Goal: Task Accomplishment & Management: Use online tool/utility

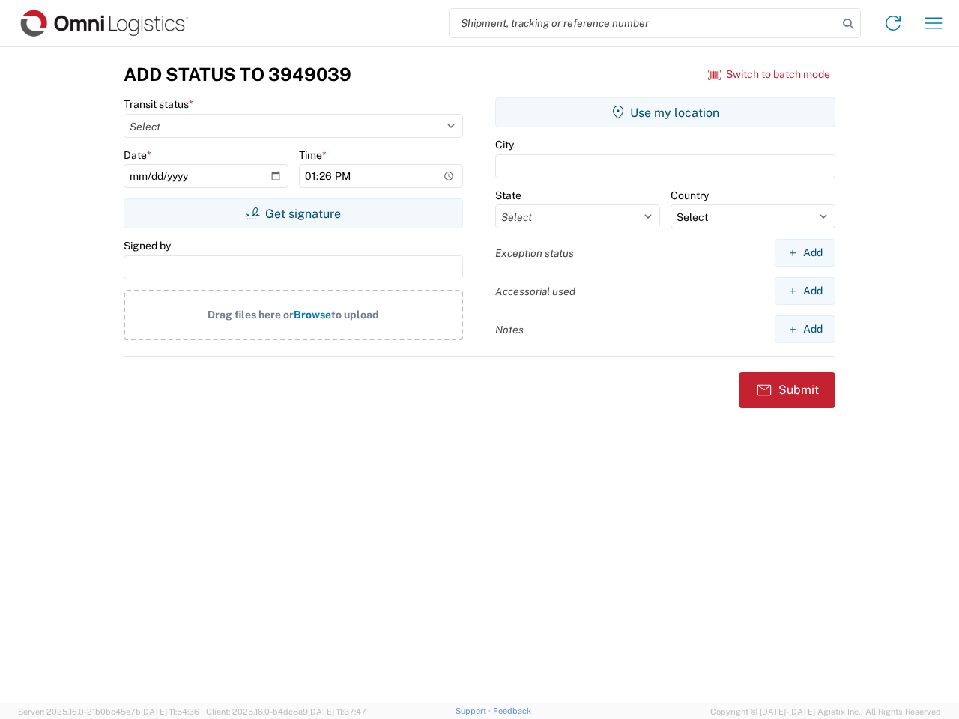
click at [643, 23] on input "search" at bounding box center [643, 23] width 388 height 28
click at [848, 24] on icon at bounding box center [847, 23] width 21 height 21
click at [893, 23] on icon at bounding box center [893, 23] width 24 height 24
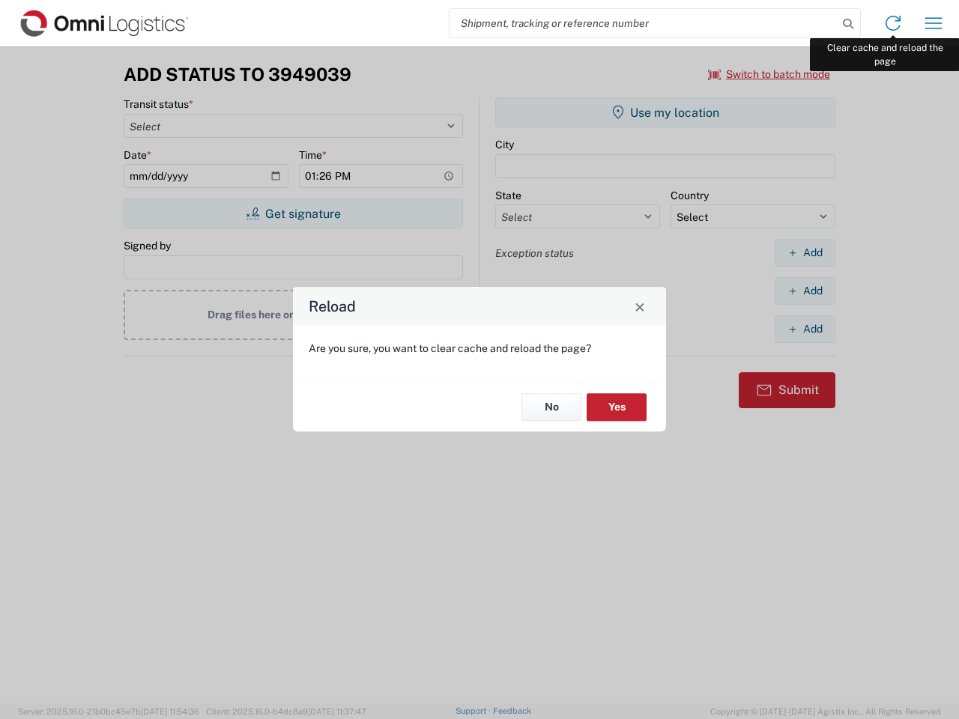
click at [933, 23] on div "Reload Are you sure, you want to clear cache and reload the page? No Yes" at bounding box center [479, 359] width 959 height 719
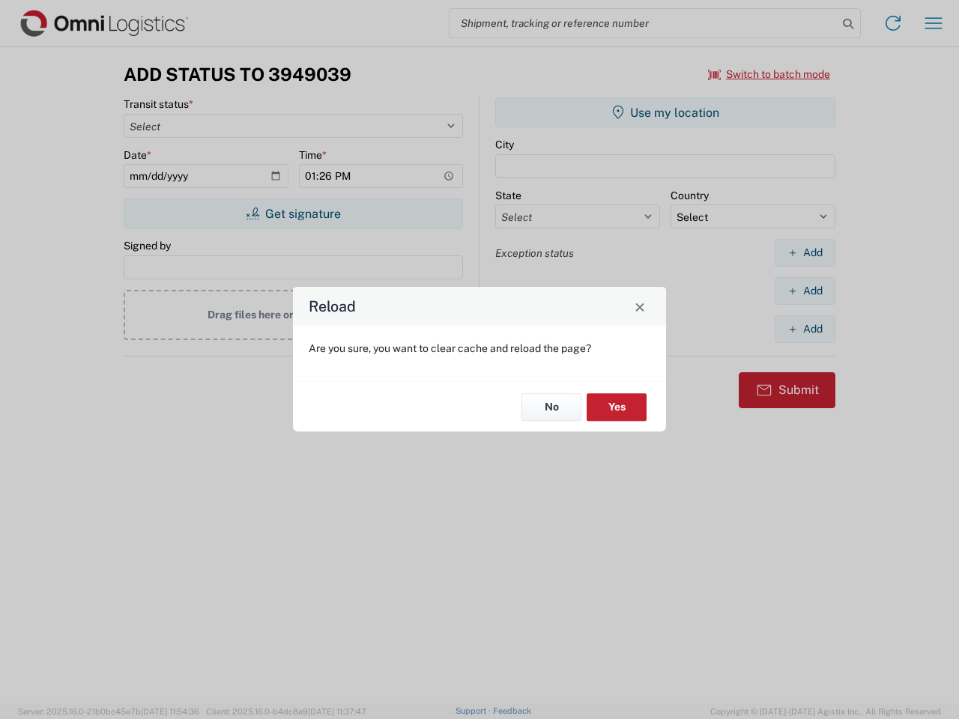
click at [769, 74] on div "Reload Are you sure, you want to clear cache and reload the page? No Yes" at bounding box center [479, 359] width 959 height 719
click at [293, 213] on div "Reload Are you sure, you want to clear cache and reload the page? No Yes" at bounding box center [479, 359] width 959 height 719
click at [665, 112] on div "Reload Are you sure, you want to clear cache and reload the page? No Yes" at bounding box center [479, 359] width 959 height 719
click at [804, 252] on div "Reload Are you sure, you want to clear cache and reload the page? No Yes" at bounding box center [479, 359] width 959 height 719
click at [804, 291] on div "Reload Are you sure, you want to clear cache and reload the page? No Yes" at bounding box center [479, 359] width 959 height 719
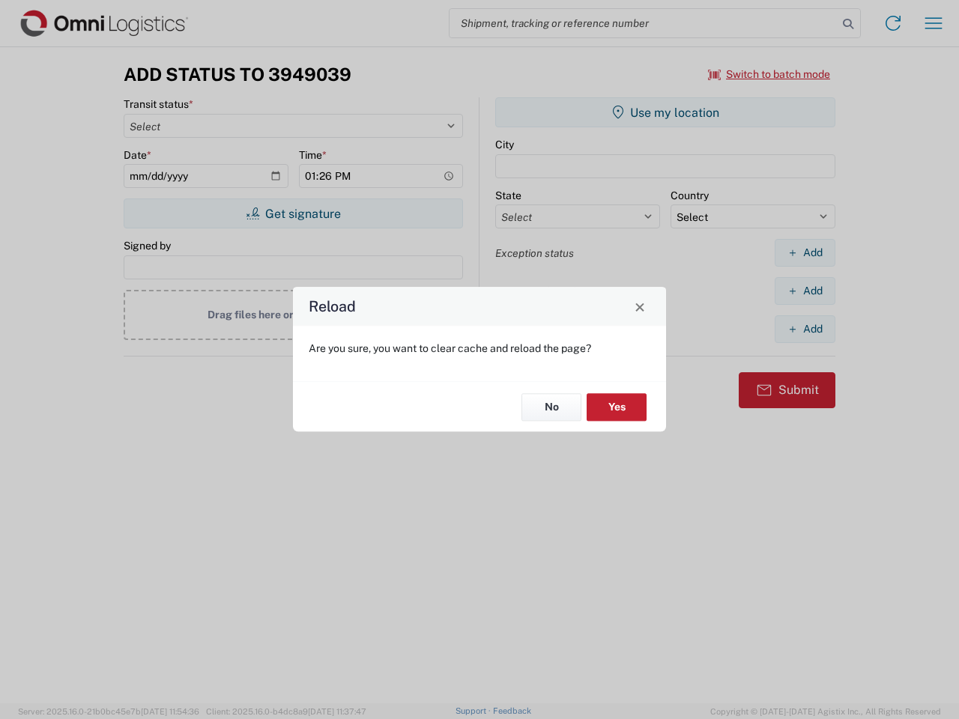
click at [804, 329] on div "Reload Are you sure, you want to clear cache and reload the page? No Yes" at bounding box center [479, 359] width 959 height 719
